Goal: Task Accomplishment & Management: Complete application form

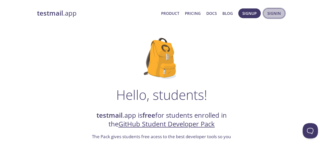
click at [268, 14] on span "Signin" at bounding box center [275, 13] width 14 height 7
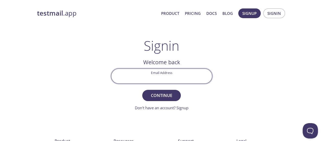
click at [159, 74] on input "Email Address" at bounding box center [161, 76] width 101 height 15
type input "[EMAIL_ADDRESS][DOMAIN_NAME]"
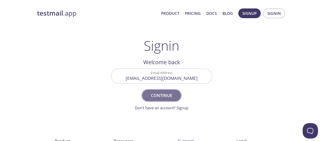
click at [156, 98] on span "Continue" at bounding box center [161, 95] width 27 height 7
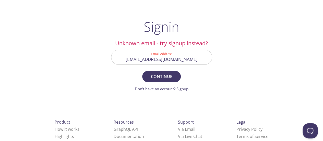
scroll to position [20, 0]
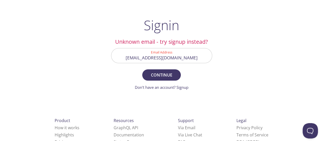
click at [186, 83] on form "Email Address [EMAIL_ADDRESS][DOMAIN_NAME] Continue Don't have an account? Sign…" at bounding box center [161, 69] width 101 height 42
click at [185, 84] on form "Email Address [EMAIL_ADDRESS][DOMAIN_NAME] Continue Don't have an account? Sign…" at bounding box center [161, 69] width 101 height 42
click at [184, 85] on link "Don't have an account? Signup" at bounding box center [162, 87] width 54 height 5
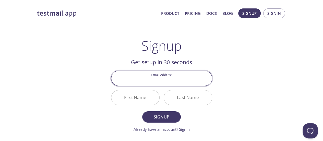
click at [169, 82] on input "Email Address" at bounding box center [161, 78] width 101 height 15
type input "[EMAIL_ADDRESS][DOMAIN_NAME]"
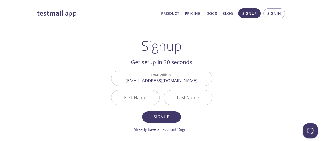
click at [160, 99] on div "First Name" at bounding box center [135, 97] width 53 height 19
click at [153, 98] on input "First Name" at bounding box center [135, 97] width 48 height 15
type input "Rohit"
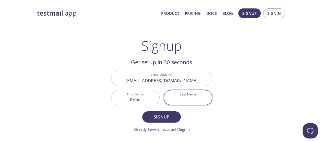
click at [194, 100] on input "Last Name" at bounding box center [188, 97] width 48 height 15
type input "[PERSON_NAME]"
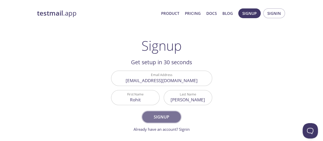
click at [166, 116] on span "Signup" at bounding box center [161, 116] width 27 height 7
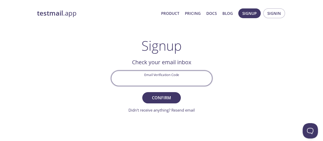
click at [156, 79] on input "Email Verification Code" at bounding box center [161, 78] width 101 height 15
paste input "ZQPFJDM"
type input "ZQPFJDM"
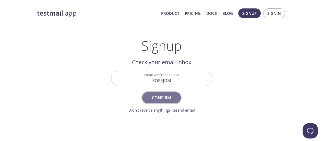
click at [170, 96] on span "Confirm" at bounding box center [161, 97] width 27 height 7
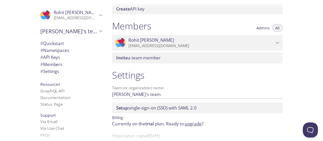
scroll to position [222, 0]
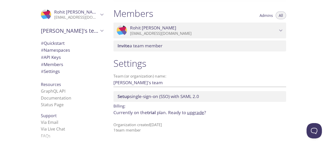
click at [198, 114] on link "upgrade" at bounding box center [195, 112] width 17 height 6
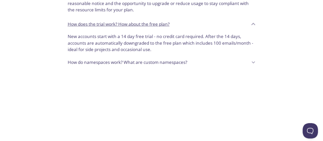
scroll to position [510, 0]
